Goal: Task Accomplishment & Management: Use online tool/utility

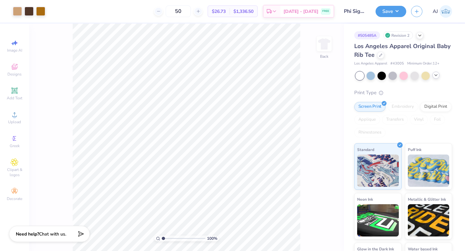
click at [434, 77] on icon at bounding box center [436, 75] width 5 height 5
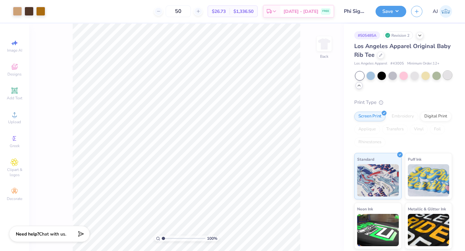
click at [447, 75] on div at bounding box center [448, 75] width 8 height 8
click at [437, 76] on div at bounding box center [437, 75] width 8 height 8
click at [429, 77] on div at bounding box center [426, 75] width 8 height 8
click at [379, 58] on div at bounding box center [380, 54] width 7 height 7
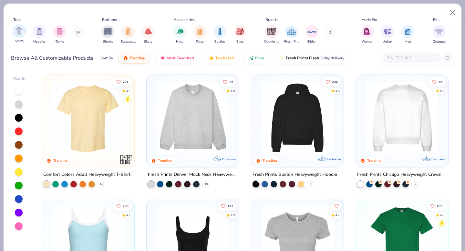
click at [18, 31] on img "filter for Shirts" at bounding box center [19, 30] width 7 height 7
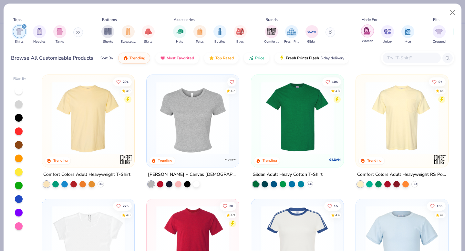
click at [363, 33] on div "filter for Women" at bounding box center [367, 31] width 13 height 13
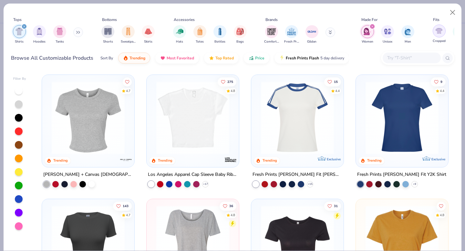
click at [437, 31] on img "filter for Cropped" at bounding box center [439, 30] width 7 height 7
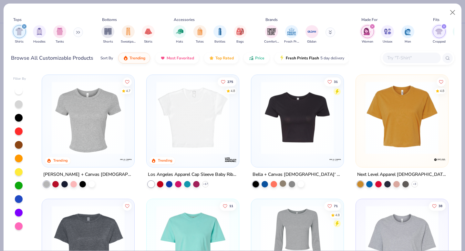
click at [281, 184] on div at bounding box center [283, 184] width 6 height 6
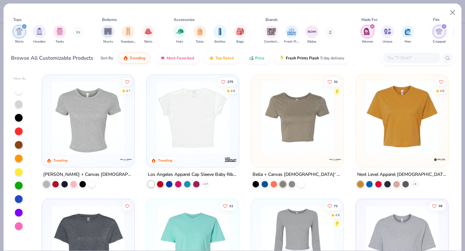
click at [280, 145] on img at bounding box center [297, 117] width 79 height 73
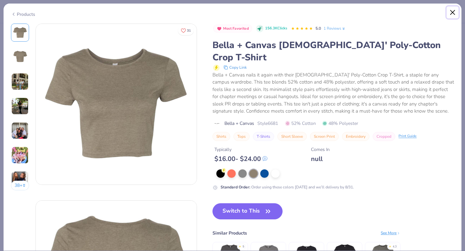
click at [454, 10] on button "Close" at bounding box center [453, 12] width 12 height 12
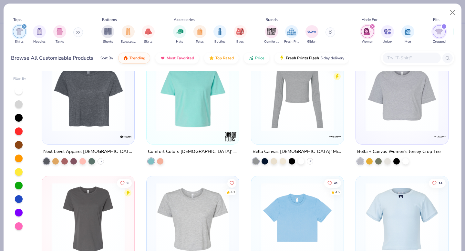
scroll to position [149, 0]
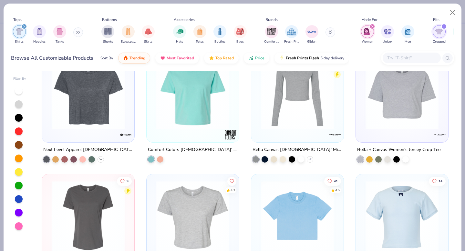
click at [102, 159] on icon at bounding box center [100, 159] width 5 height 5
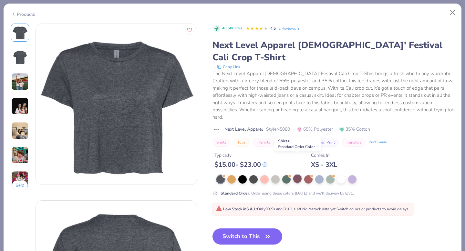
click at [296, 175] on div at bounding box center [297, 179] width 8 height 8
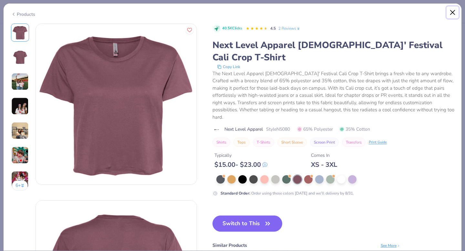
click at [453, 11] on button "Close" at bounding box center [453, 12] width 12 height 12
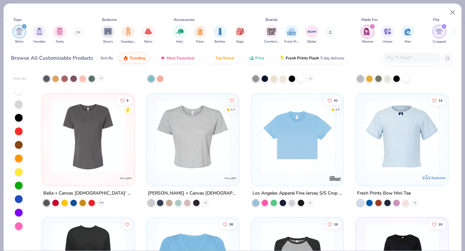
scroll to position [234, 0]
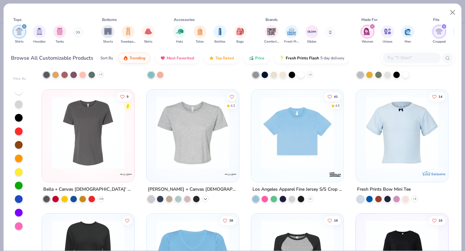
click at [206, 200] on icon at bounding box center [205, 198] width 5 height 5
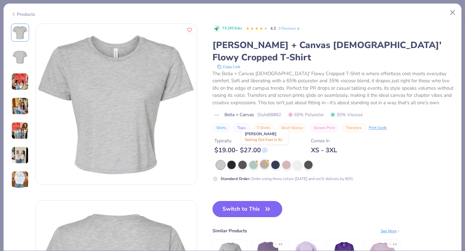
click at [263, 160] on div at bounding box center [264, 164] width 8 height 8
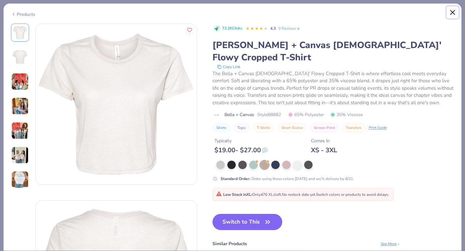
click at [454, 10] on button "Close" at bounding box center [453, 12] width 12 height 12
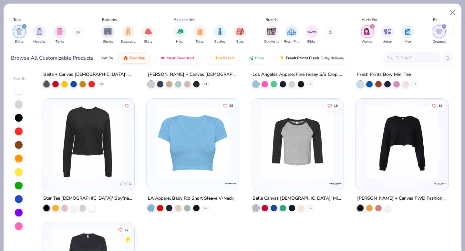
scroll to position [351, 0]
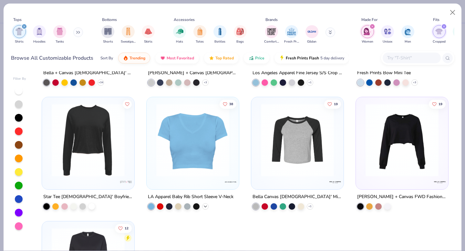
click at [206, 207] on icon at bounding box center [205, 206] width 5 height 5
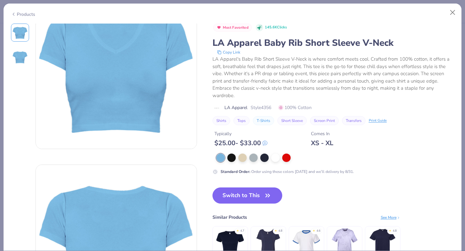
scroll to position [36, 0]
click at [241, 159] on div at bounding box center [242, 157] width 8 height 8
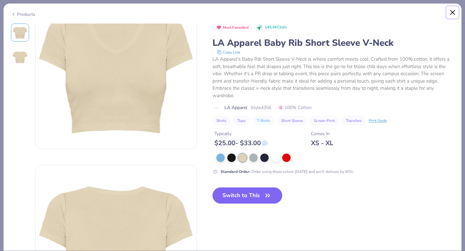
click at [447, 14] on button "Close" at bounding box center [453, 12] width 12 height 12
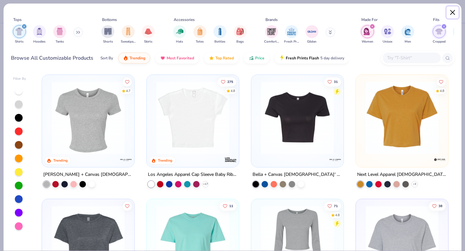
click at [456, 12] on button "Close" at bounding box center [453, 12] width 12 height 12
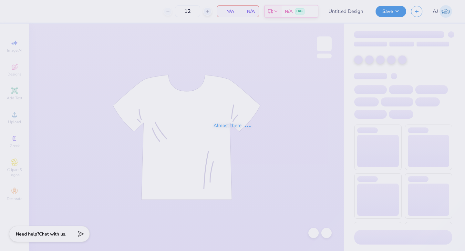
type input "Phi Sigma Sisterhood I<3 Gphi Baby Tee"
type input "50"
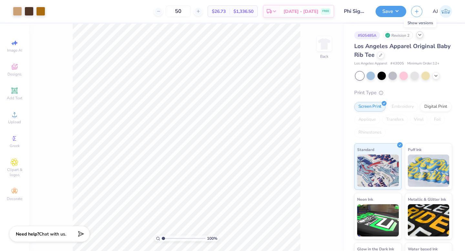
click at [420, 35] on polyline at bounding box center [420, 34] width 3 height 1
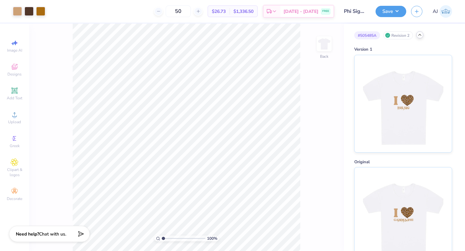
click at [420, 35] on polyline at bounding box center [420, 34] width 3 height 1
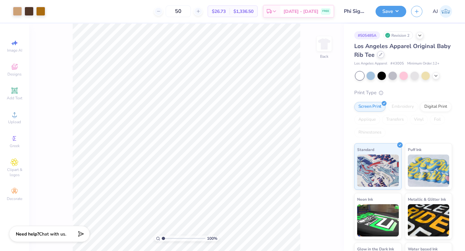
click at [384, 56] on div "Los Angeles Apparel Original Baby Rib Tee" at bounding box center [403, 50] width 98 height 17
click at [380, 55] on icon at bounding box center [380, 54] width 3 height 3
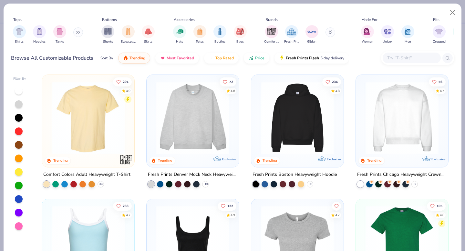
click at [20, 147] on div at bounding box center [19, 145] width 8 height 8
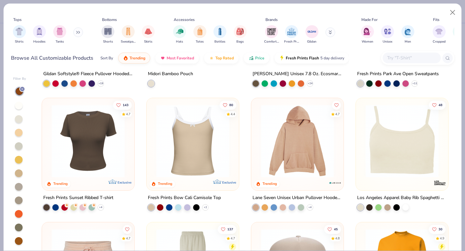
scroll to position [1343, 0]
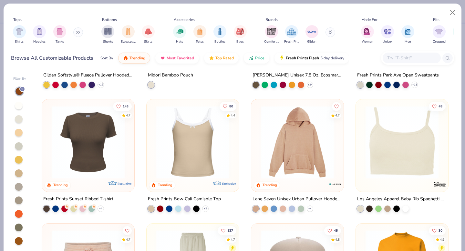
click at [88, 154] on img at bounding box center [87, 142] width 79 height 73
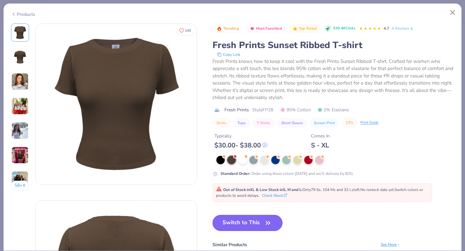
click at [238, 227] on button "Switch to This" at bounding box center [248, 223] width 70 height 16
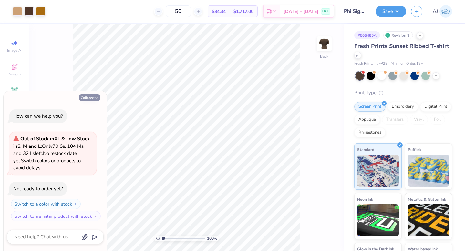
click at [90, 98] on button "Collapse" at bounding box center [90, 97] width 22 height 7
type textarea "x"
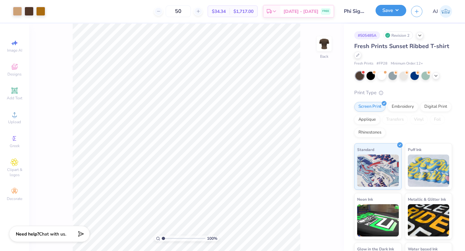
click at [397, 12] on button "Save" at bounding box center [391, 10] width 31 height 11
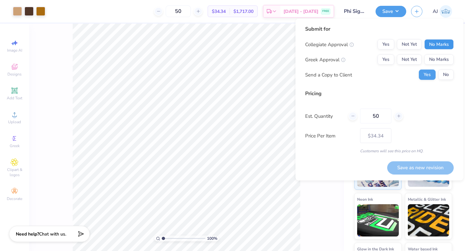
click at [434, 45] on button "No Marks" at bounding box center [439, 44] width 29 height 10
click at [379, 60] on button "Yes" at bounding box center [386, 60] width 17 height 10
click at [413, 167] on button "Save as new revision" at bounding box center [420, 167] width 67 height 13
type input "$34.34"
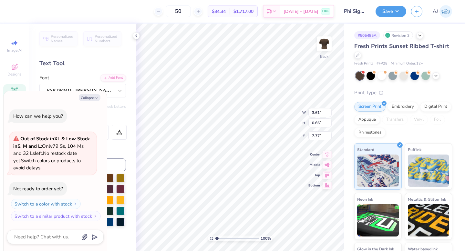
type textarea "x"
type input "5.07"
type input "0.93"
type input "7.50"
type textarea "x"
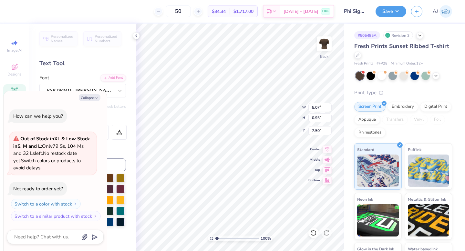
type input "7.58"
type textarea "x"
type input "5.95"
type input "1.09"
type input "7.41"
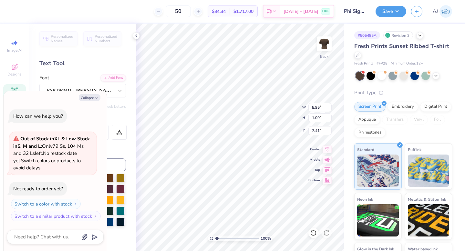
type textarea "x"
type input "7.82"
click at [139, 37] on div at bounding box center [136, 35] width 7 height 7
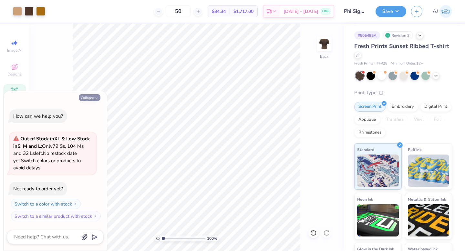
click at [86, 98] on button "Collapse" at bounding box center [90, 97] width 22 height 7
type textarea "x"
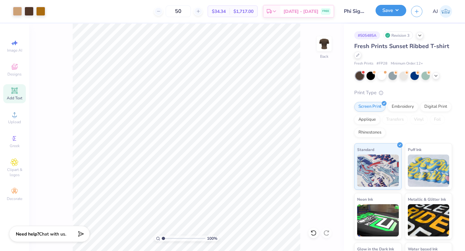
click at [387, 14] on button "Save" at bounding box center [391, 10] width 31 height 11
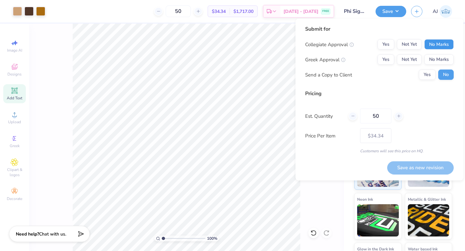
click at [438, 43] on button "No Marks" at bounding box center [439, 44] width 29 height 10
click at [386, 60] on button "Yes" at bounding box center [386, 60] width 17 height 10
click at [396, 166] on button "Save as new revision" at bounding box center [420, 167] width 67 height 13
type input "$34.34"
type textarea "x"
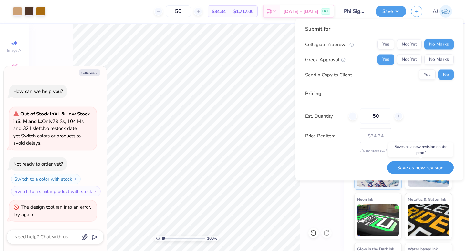
click at [404, 167] on button "Save as new revision" at bounding box center [420, 167] width 67 height 13
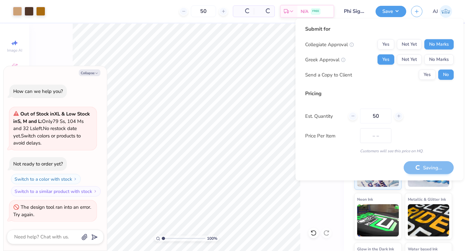
type input "$34.34"
type textarea "x"
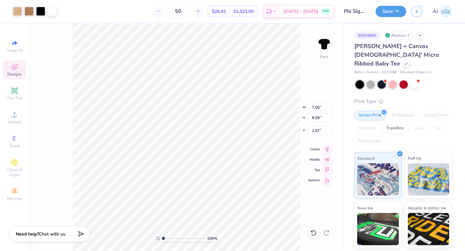
type input "1.67"
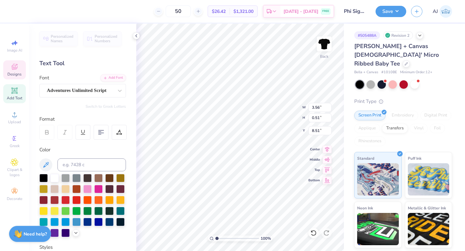
type textarea "'"
click at [135, 36] on icon at bounding box center [136, 35] width 5 height 5
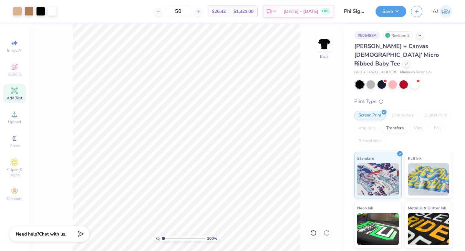
click at [390, 16] on div "Save" at bounding box center [391, 11] width 31 height 11
click at [391, 12] on button "Save" at bounding box center [391, 10] width 31 height 11
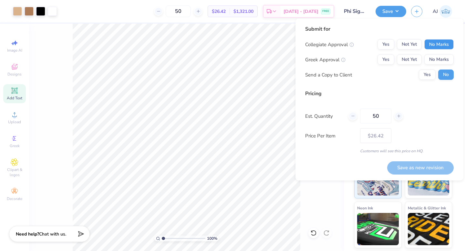
click at [433, 47] on button "No Marks" at bounding box center [439, 44] width 29 height 10
click at [385, 63] on button "Yes" at bounding box center [386, 60] width 17 height 10
click at [427, 170] on button "Save as new revision" at bounding box center [420, 167] width 67 height 13
type input "$26.42"
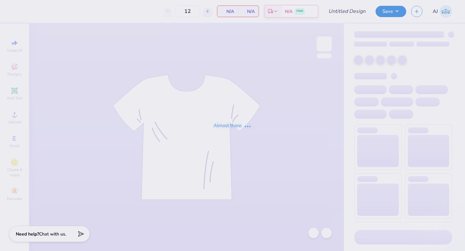
type input "Phi Sigma Sisterhood Cheetah Print Star"
type input "50"
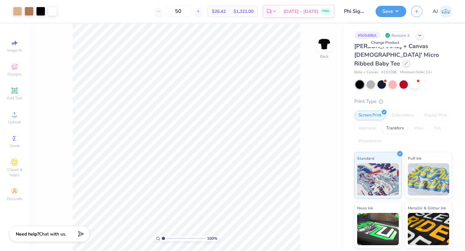
click at [403, 60] on div at bounding box center [406, 63] width 7 height 7
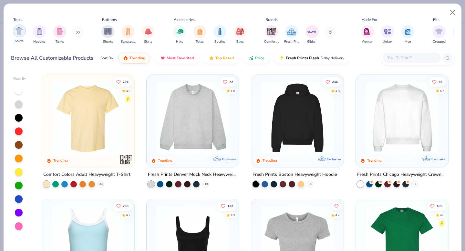
click at [19, 34] on img "filter for Shirts" at bounding box center [19, 30] width 7 height 7
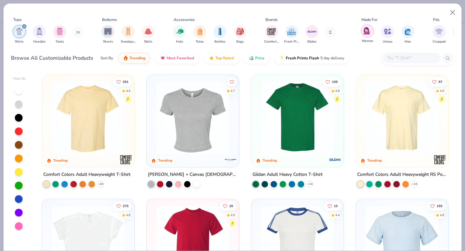
click at [371, 33] on img "filter for Women" at bounding box center [367, 30] width 7 height 7
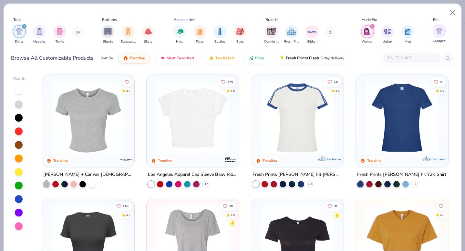
click at [439, 33] on img "filter for Cropped" at bounding box center [439, 30] width 7 height 7
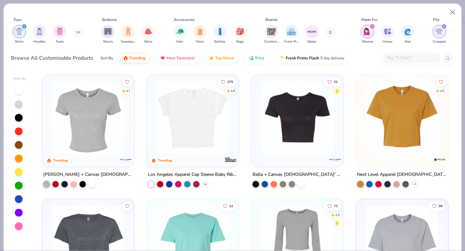
click at [209, 184] on div "Los Angeles Apparel Cap Sleeve Baby Rib Crop Top + 17" at bounding box center [192, 179] width 93 height 17
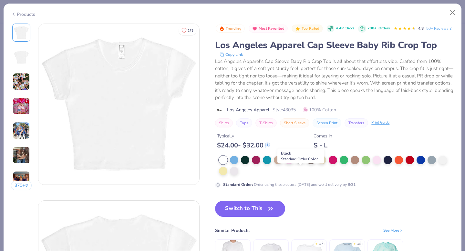
click at [301, 164] on div at bounding box center [300, 159] width 8 height 8
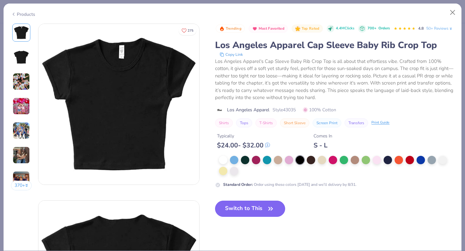
click at [269, 217] on button "Switch to This" at bounding box center [250, 209] width 70 height 16
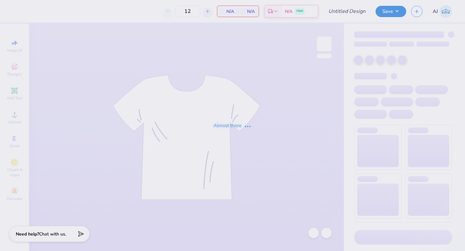
type input "Phi Sigma Sisterhood Cheetah Print Star"
type input "50"
